Goal: Information Seeking & Learning: Learn about a topic

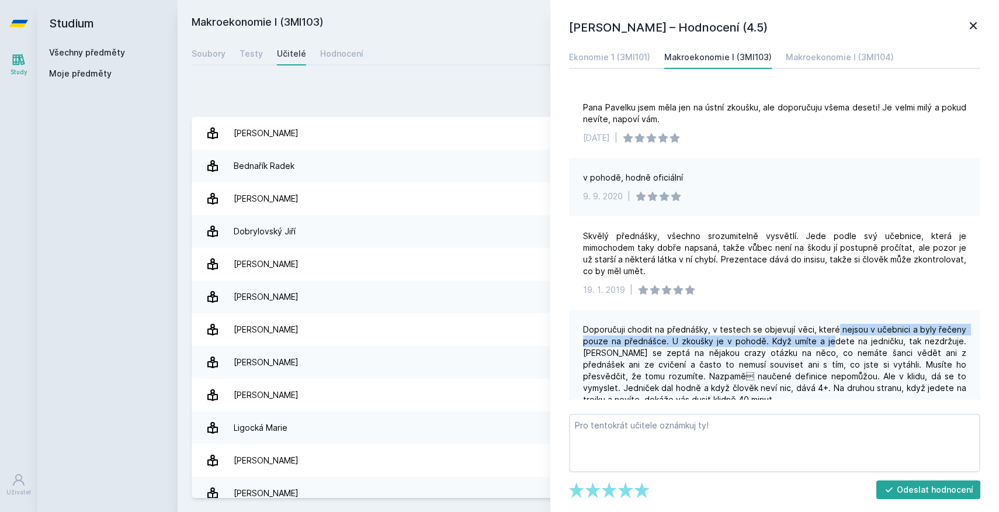
scroll to position [143, 0]
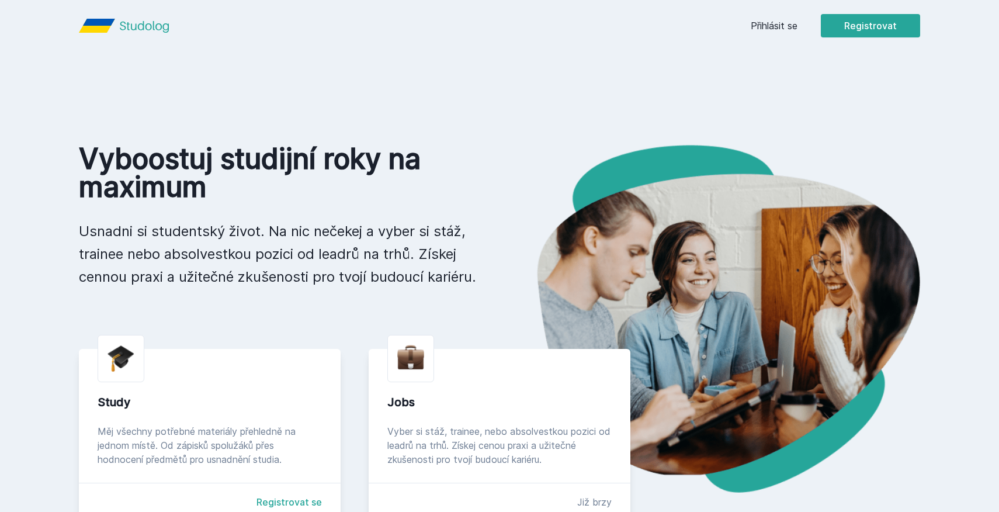
click at [781, 22] on link "Přihlásit se" at bounding box center [774, 26] width 47 height 14
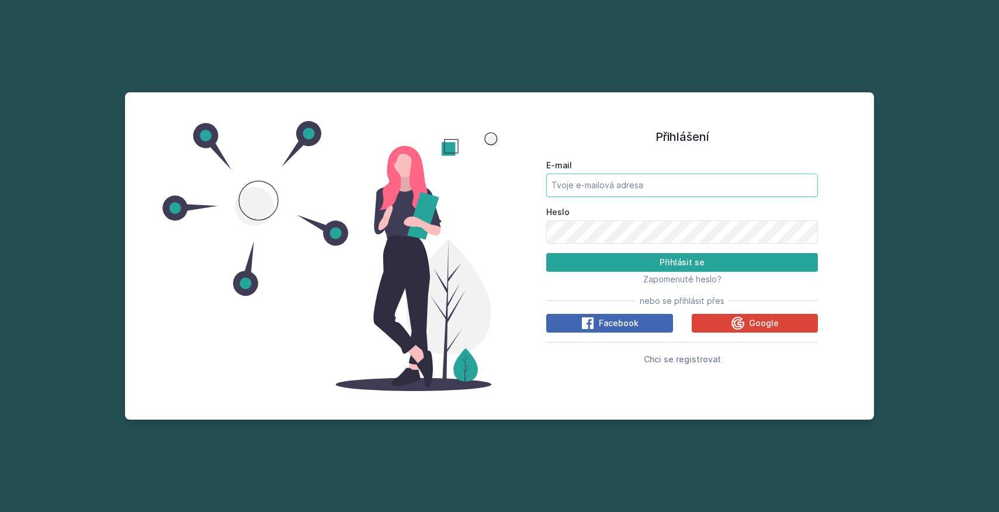
click at [615, 188] on input "E-mail" at bounding box center [682, 185] width 272 height 23
type input "[EMAIL_ADDRESS][DOMAIN_NAME]"
click at [641, 276] on div "Zapomenuté heslo?" at bounding box center [682, 279] width 272 height 14
click at [647, 268] on button "Přihlásit se" at bounding box center [682, 262] width 272 height 19
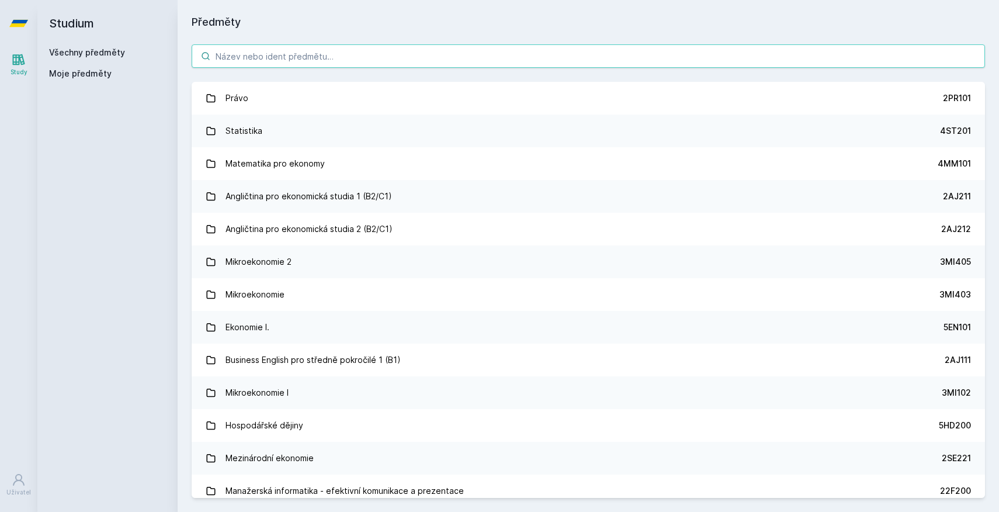
click at [268, 60] on input "search" at bounding box center [589, 55] width 794 height 23
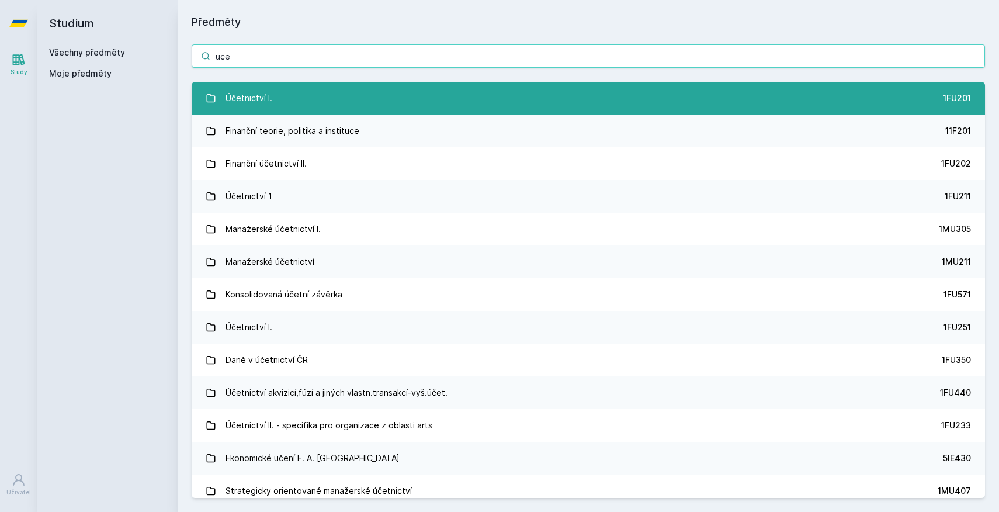
type input "uce"
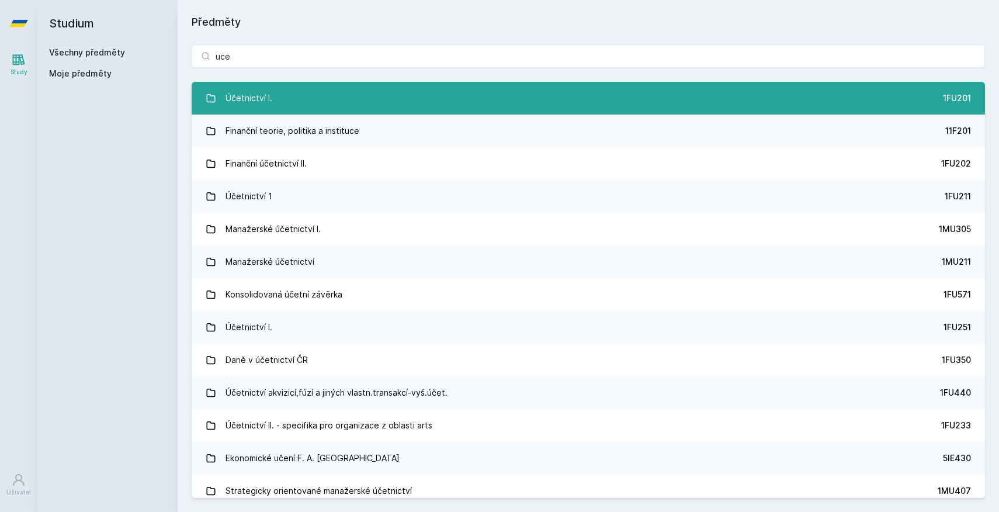
click at [569, 98] on link "Účetnictví I. 1FU201" at bounding box center [589, 98] width 794 height 33
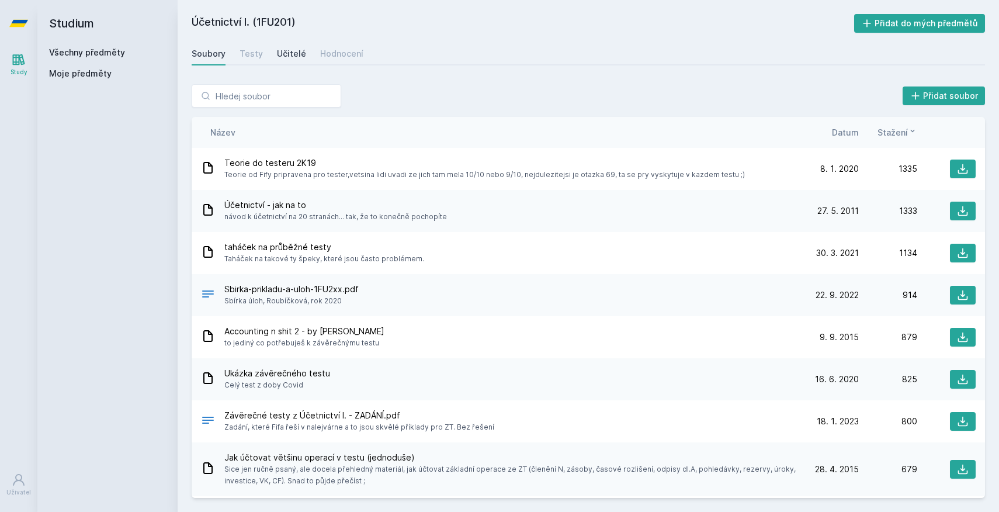
click at [293, 57] on div "Učitelé" at bounding box center [291, 54] width 29 height 12
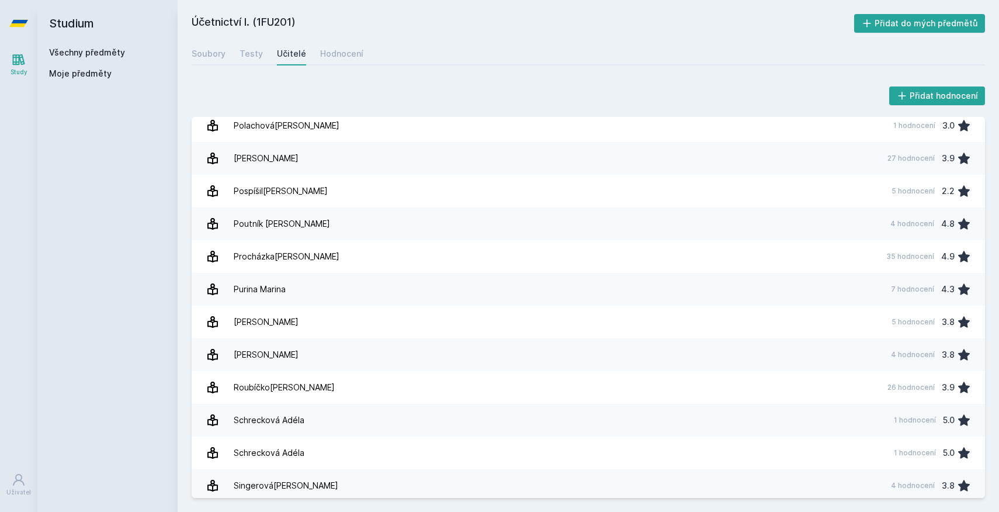
scroll to position [1250, 0]
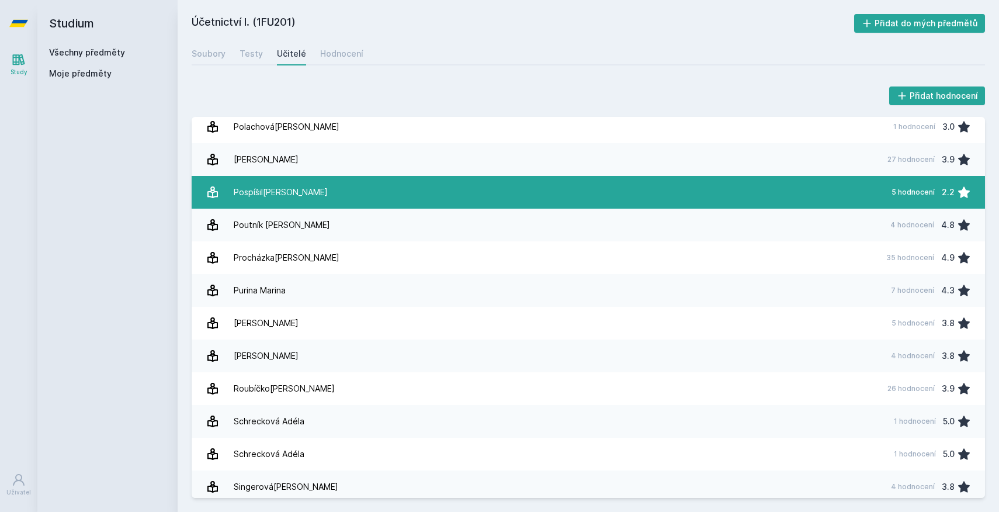
click at [358, 199] on link "Pospíšil[PERSON_NAME] 5 hodnocení 2.2" at bounding box center [589, 192] width 794 height 33
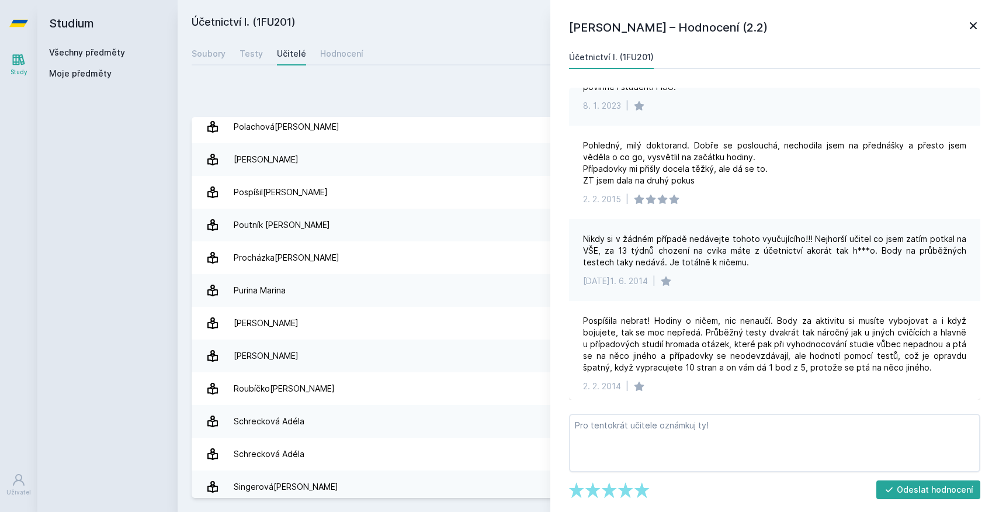
scroll to position [144, 0]
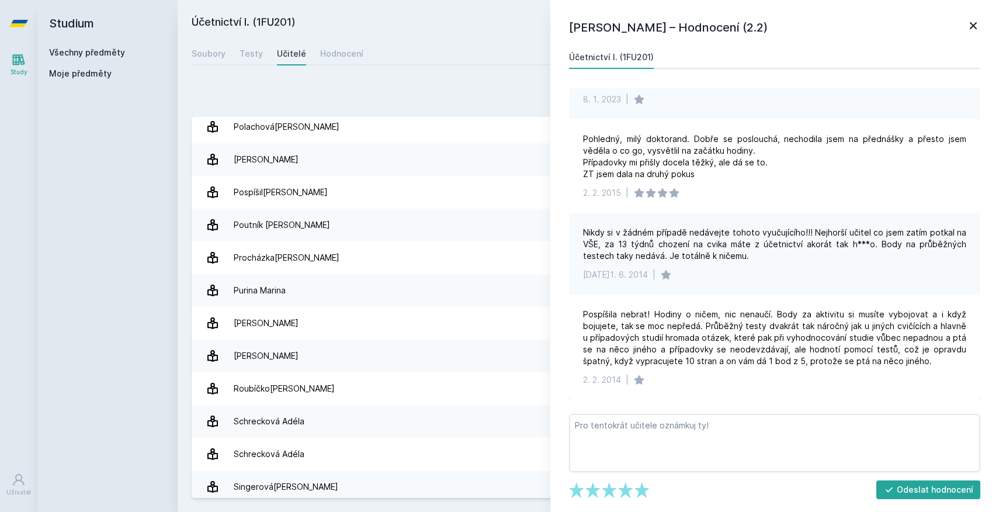
click at [404, 96] on div "Přidat hodnocení" at bounding box center [589, 95] width 794 height 23
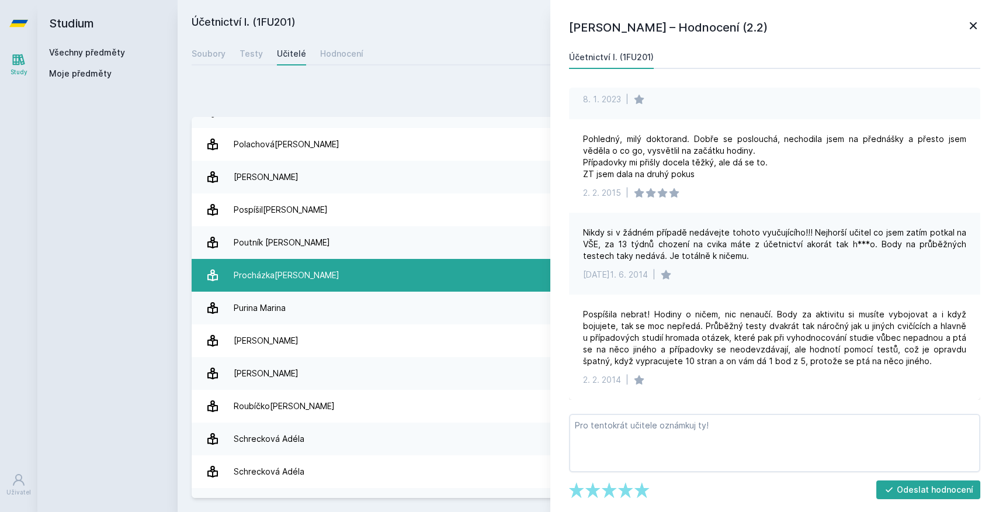
scroll to position [1227, 0]
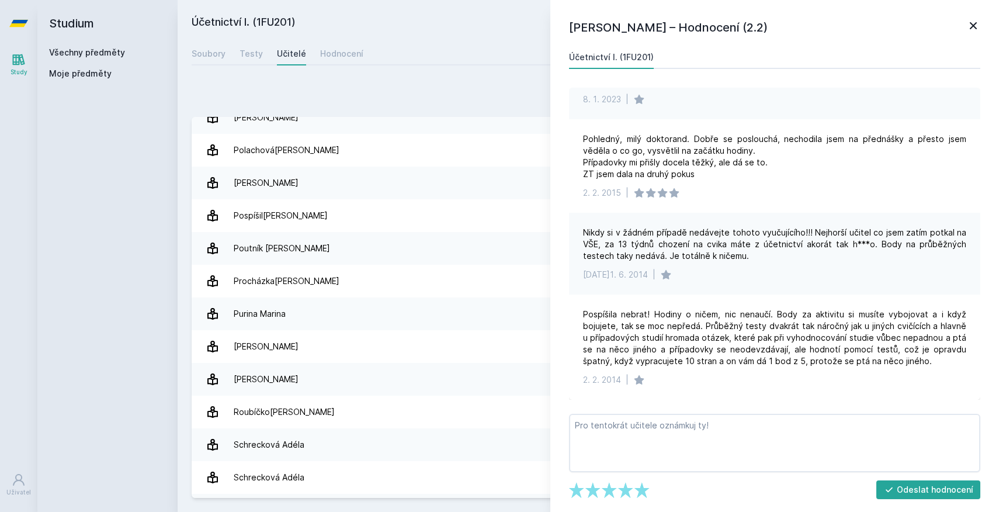
click at [968, 25] on icon at bounding box center [974, 26] width 14 height 14
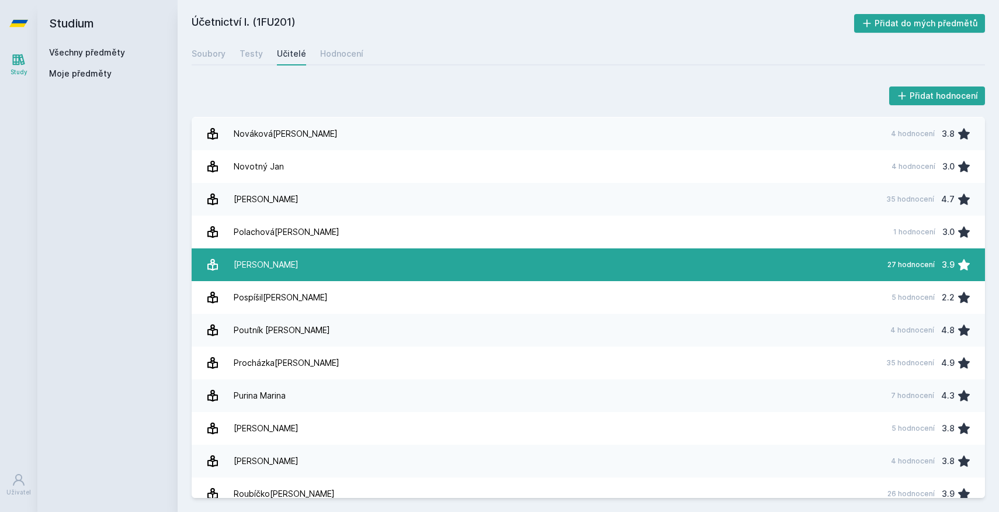
scroll to position [1138, 0]
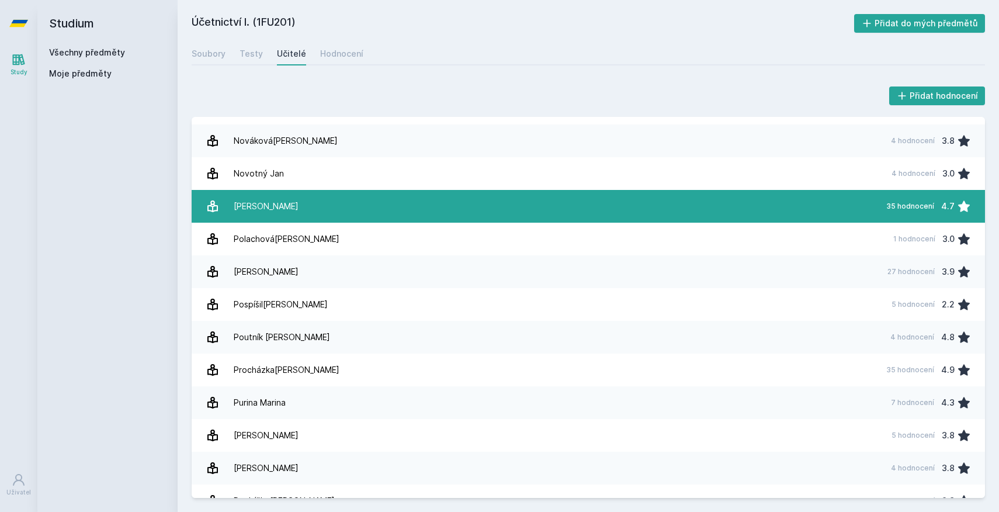
click at [393, 203] on link "[PERSON_NAME] 35 hodnocení 4.7" at bounding box center [589, 206] width 794 height 33
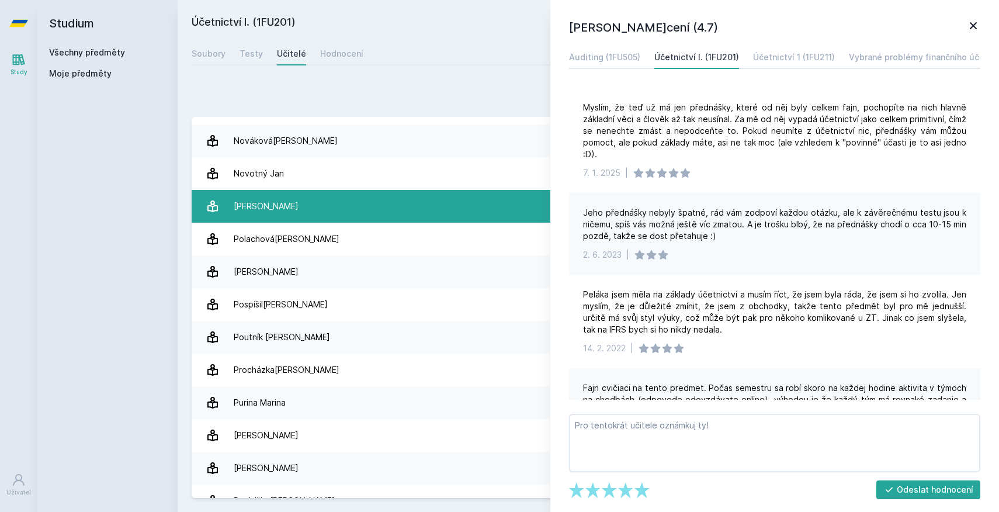
click at [403, 203] on link "[PERSON_NAME] 35 hodnocení 4.7" at bounding box center [589, 206] width 794 height 33
click at [337, 204] on link "[PERSON_NAME] 35 hodnocení 4.7" at bounding box center [589, 206] width 794 height 33
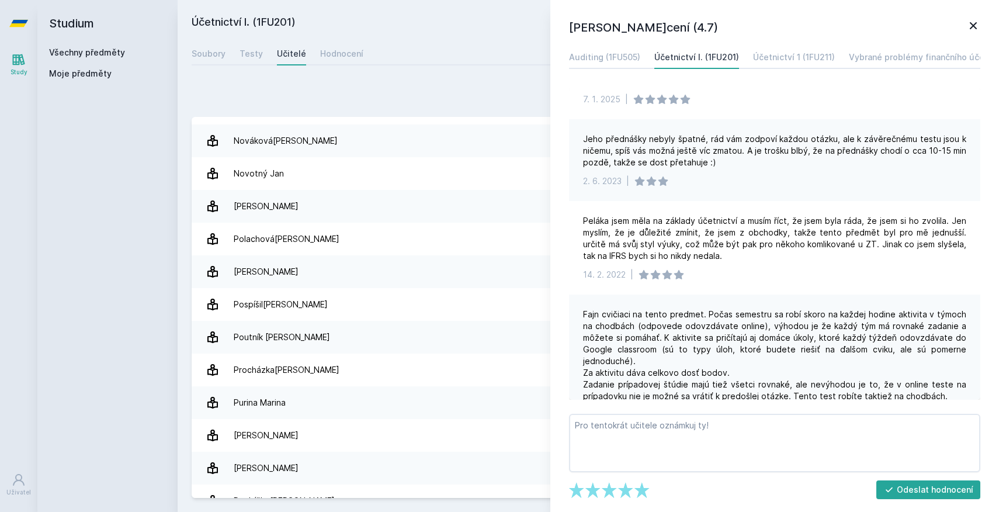
scroll to position [112, 0]
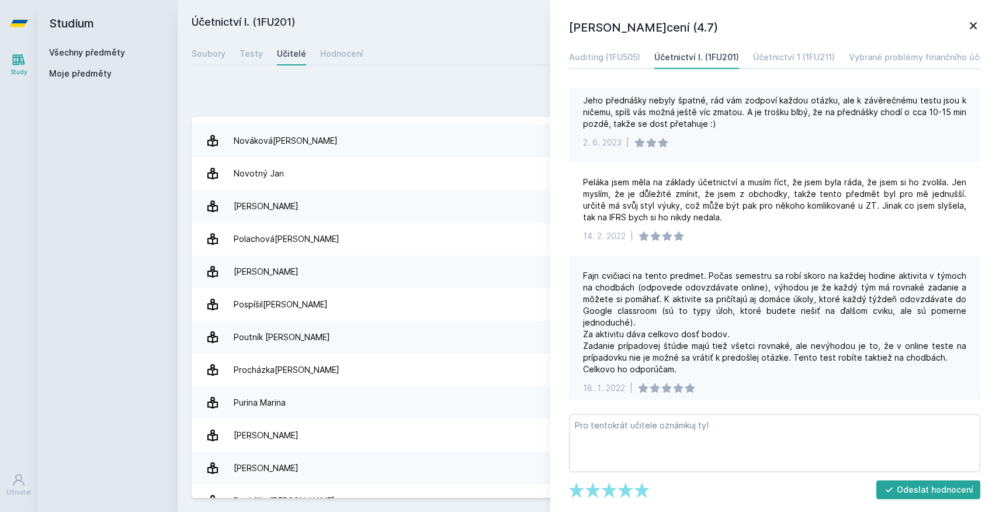
click at [227, 78] on div "Přidat hodnocení [PERSON_NAME]cení (4.7) Auditing (1FU505) Účetnictví I. (1FU20…" at bounding box center [589, 291] width 822 height 442
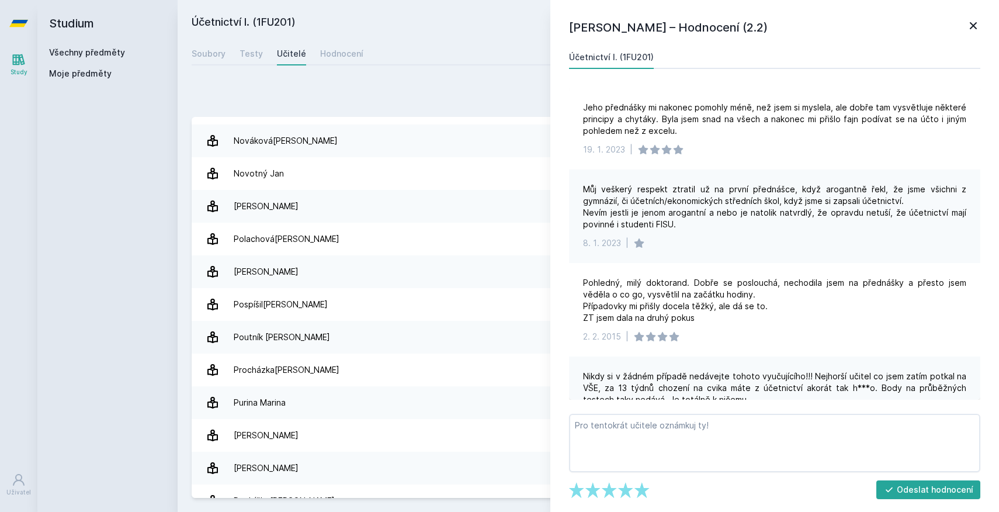
click at [337, 115] on div "Přidat hodnocení [PERSON_NAME]cení (2.2) Účetnictví I. (1FU201) Jeho přednášky …" at bounding box center [589, 291] width 794 height 414
click at [208, 52] on div "Soubory" at bounding box center [209, 54] width 34 height 12
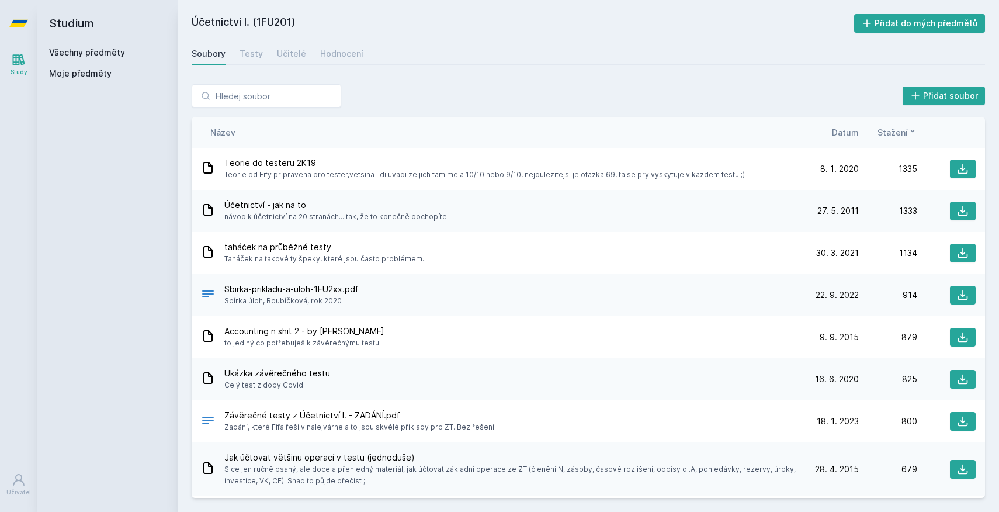
click at [77, 53] on link "Všechny předměty" at bounding box center [87, 52] width 76 height 10
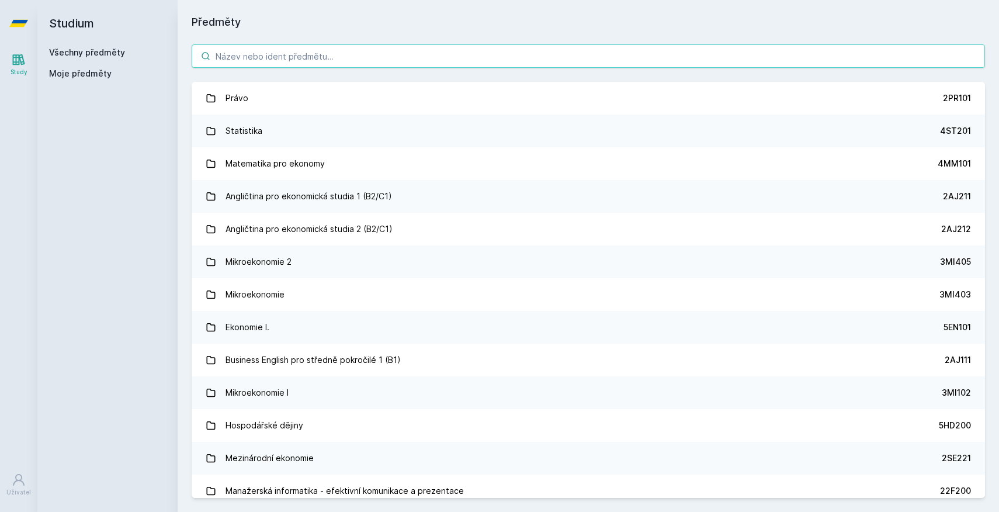
click at [310, 62] on input "search" at bounding box center [589, 55] width 794 height 23
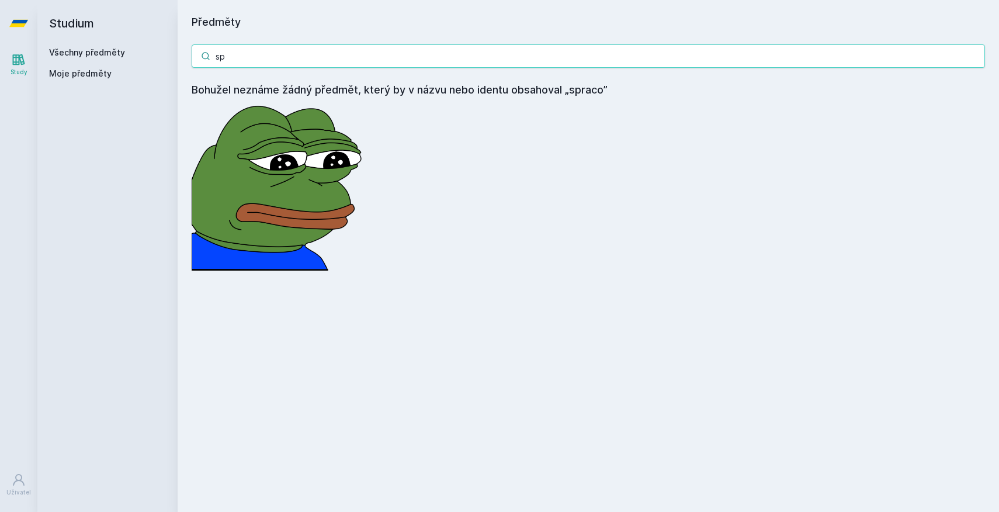
type input "s"
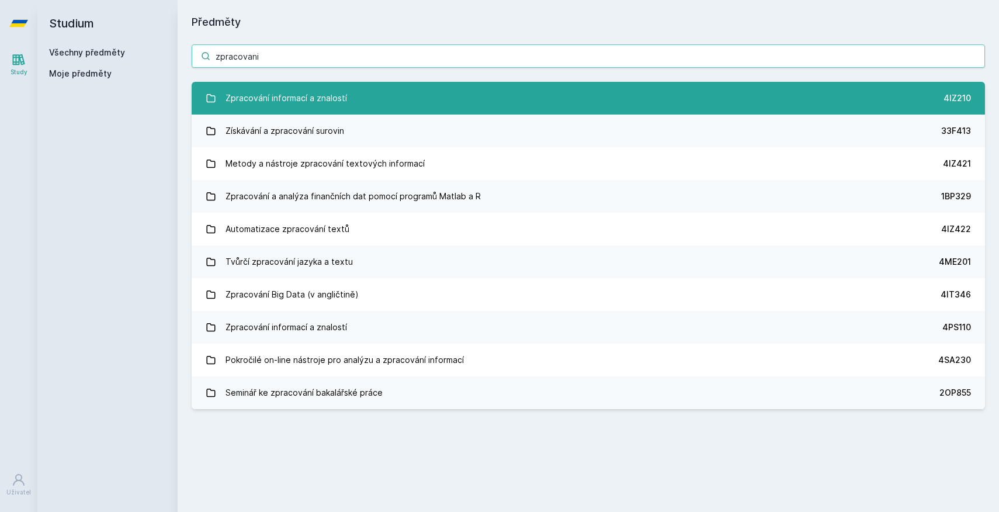
type input "zpracovani"
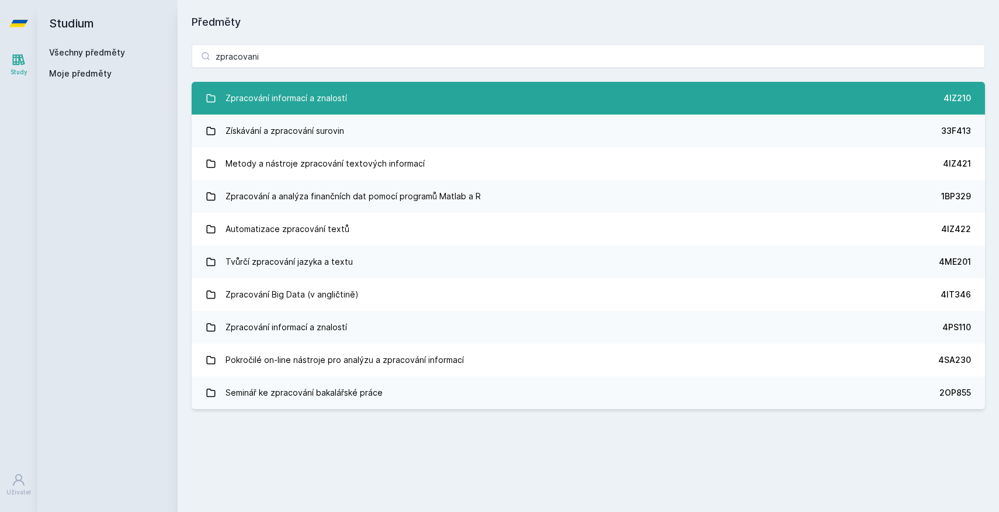
click at [357, 92] on link "Zpracování informací a znalostí 4IZ210" at bounding box center [589, 98] width 794 height 33
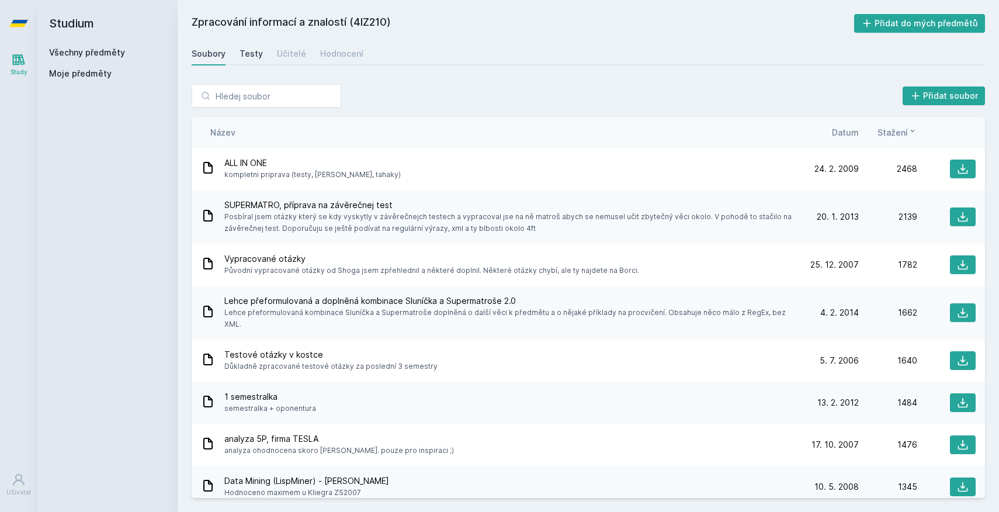
click at [251, 56] on div "Testy" at bounding box center [251, 54] width 23 height 12
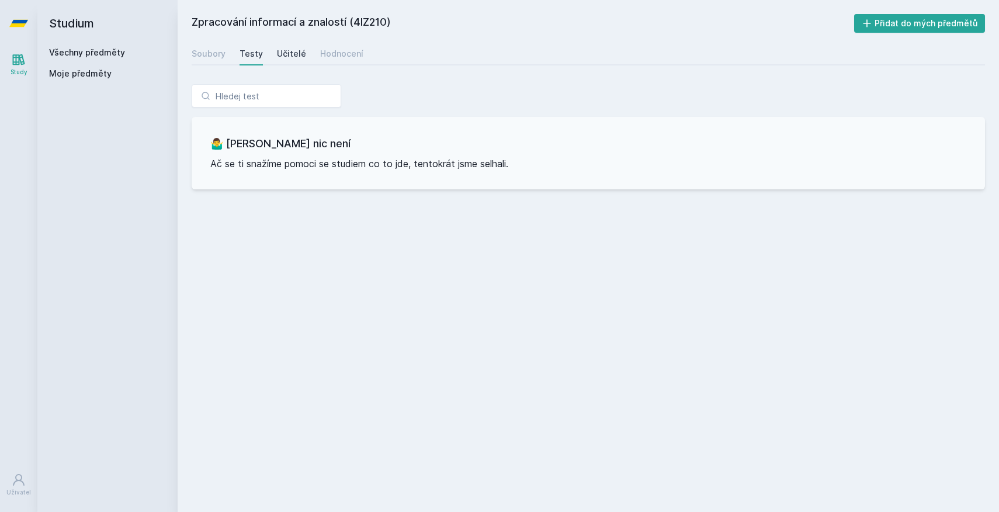
click at [289, 56] on div "Učitelé" at bounding box center [291, 54] width 29 height 12
